Goal: Information Seeking & Learning: Learn about a topic

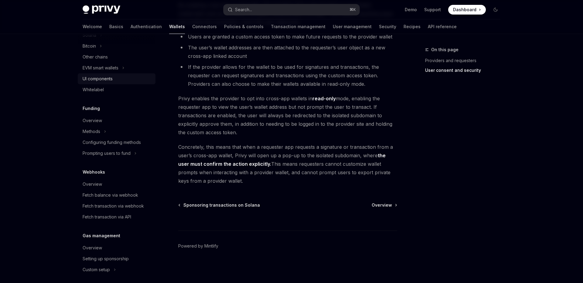
scroll to position [238, 0]
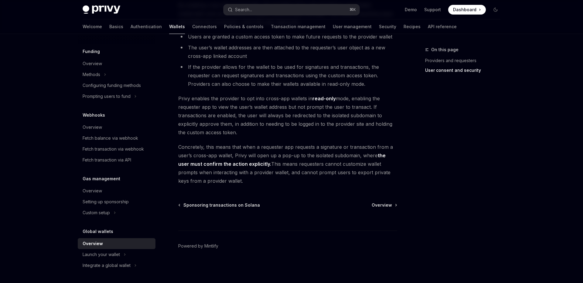
click at [94, 243] on div "Overview" at bounding box center [93, 243] width 20 height 7
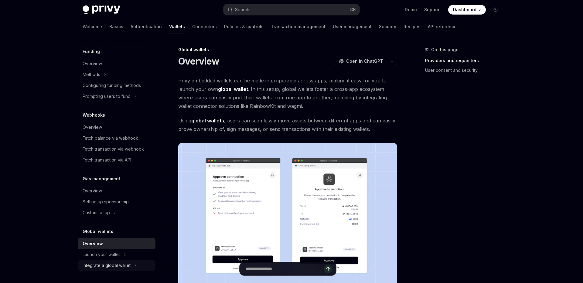
click at [100, 266] on div "Integrate a global wallet" at bounding box center [107, 265] width 48 height 7
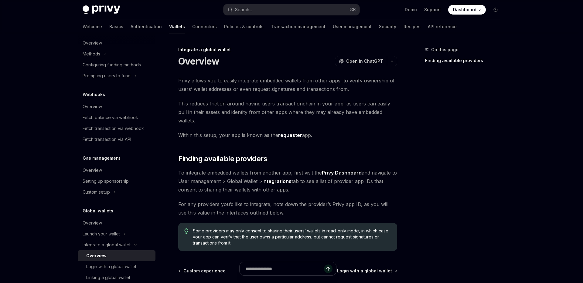
scroll to position [314, 0]
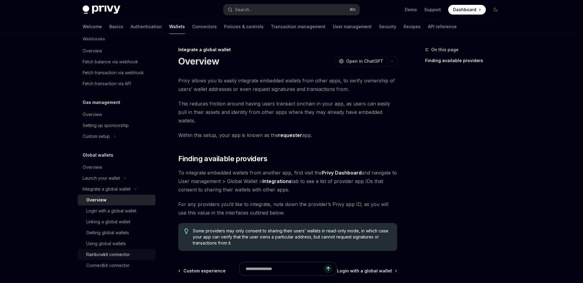
click at [113, 253] on div "Rainbowkit connector" at bounding box center [108, 254] width 44 height 7
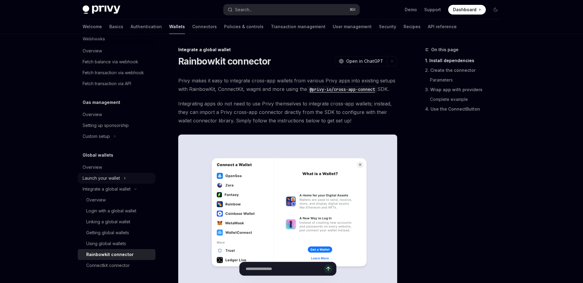
click at [94, 179] on div "Launch your wallet" at bounding box center [101, 178] width 37 height 7
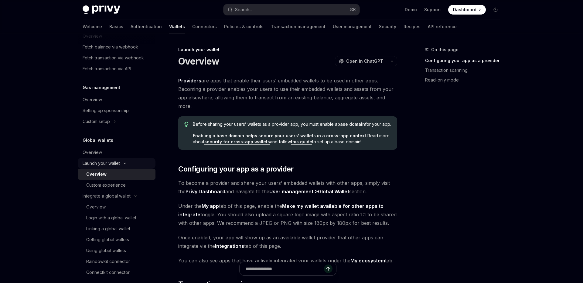
scroll to position [332, 0]
click at [112, 185] on div "Custom experience" at bounding box center [105, 182] width 39 height 7
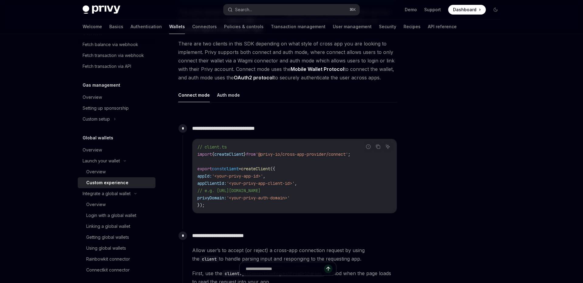
scroll to position [166, 0]
click at [223, 93] on button "Auth mode" at bounding box center [228, 94] width 23 height 14
click at [198, 98] on button "Connect mode" at bounding box center [194, 94] width 32 height 14
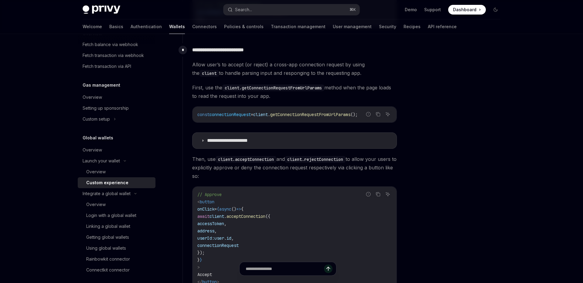
scroll to position [359, 0]
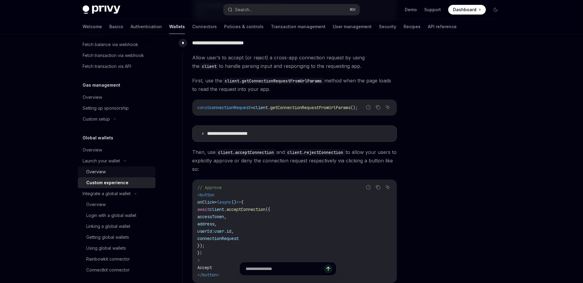
click at [115, 170] on div "Overview" at bounding box center [119, 171] width 66 height 7
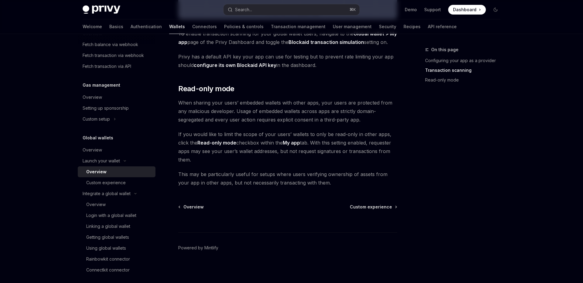
scroll to position [499, 0]
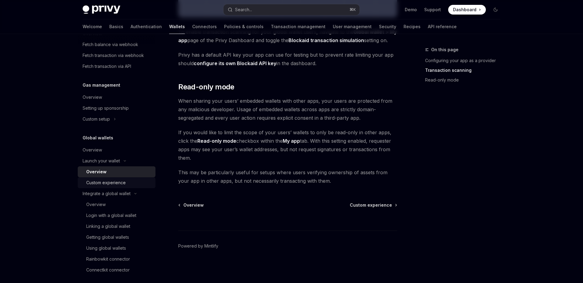
click at [106, 181] on div "Custom experience" at bounding box center [105, 182] width 39 height 7
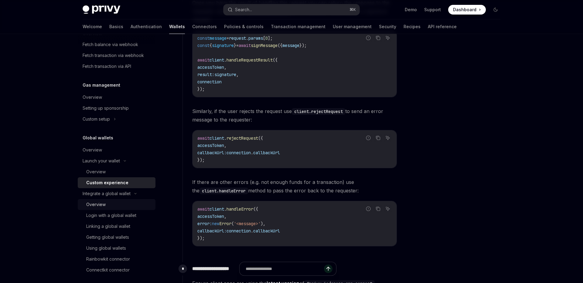
scroll to position [336, 0]
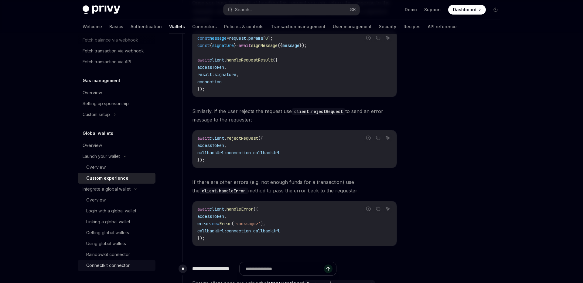
click at [102, 265] on div "Connectkit connector" at bounding box center [107, 265] width 43 height 7
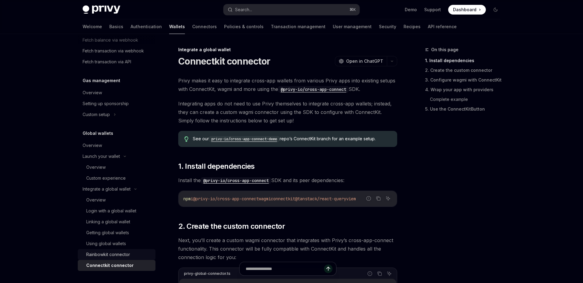
click at [108, 253] on div "Rainbowkit connector" at bounding box center [108, 254] width 44 height 7
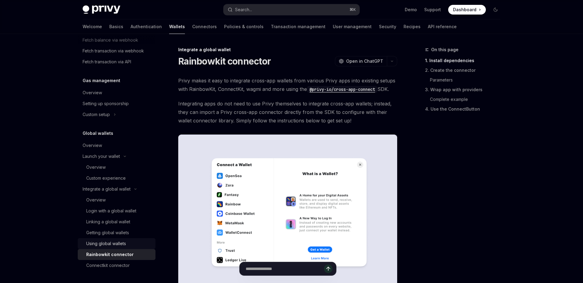
click at [113, 243] on div "Using global wallets" at bounding box center [106, 243] width 40 height 7
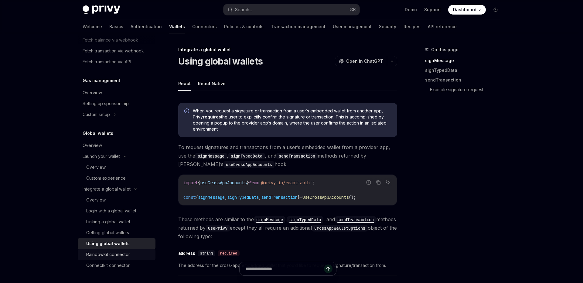
click at [114, 252] on div "Rainbowkit connector" at bounding box center [108, 254] width 44 height 7
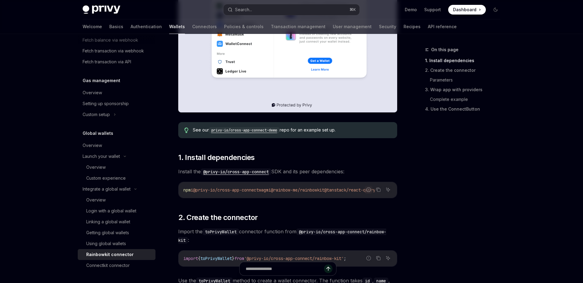
scroll to position [187, 0]
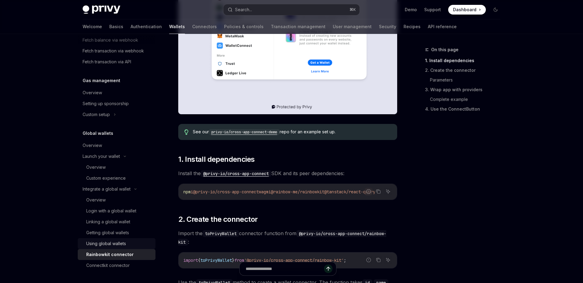
click at [104, 247] on div "Using global wallets" at bounding box center [106, 243] width 40 height 7
type textarea "*"
